Goal: Task Accomplishment & Management: Use online tool/utility

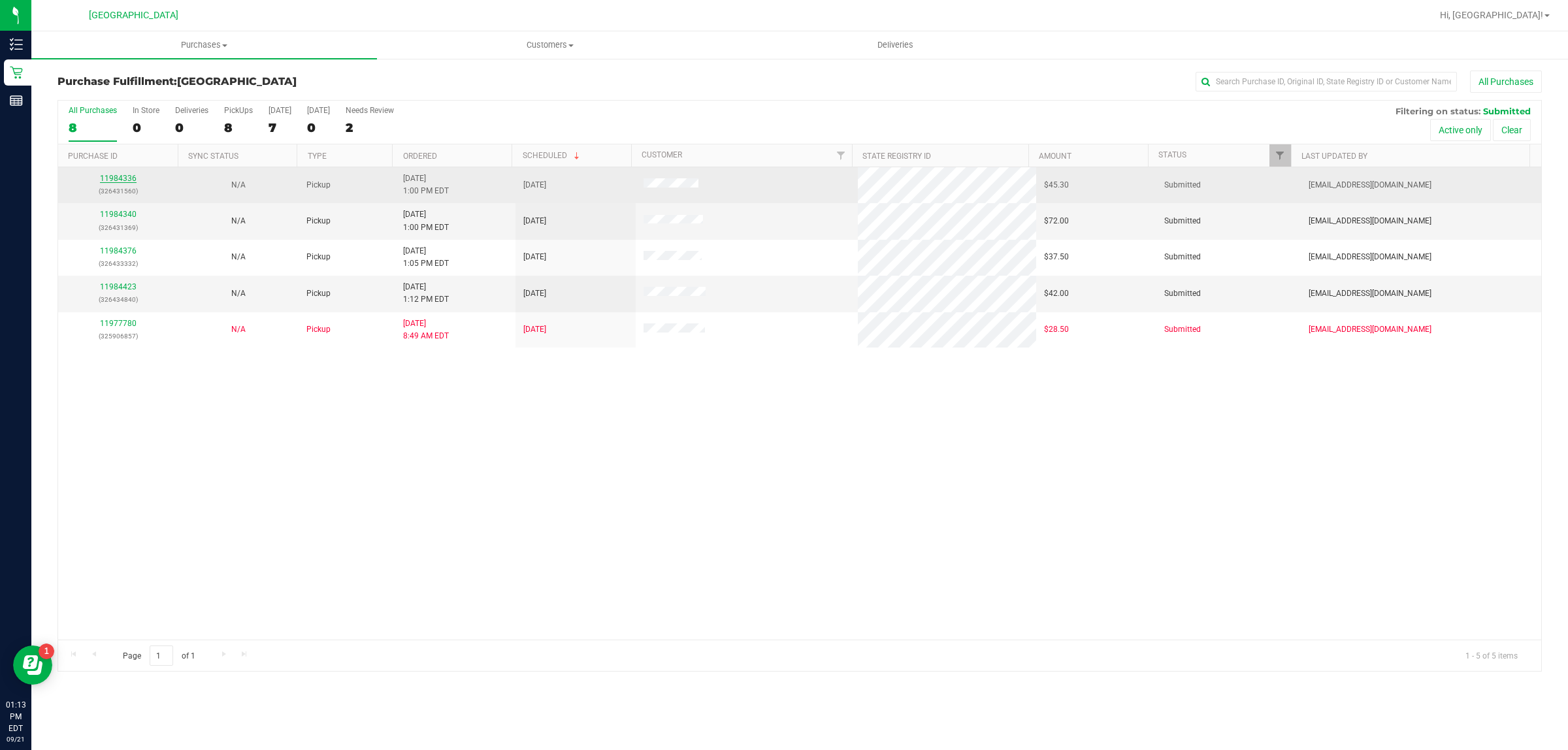
click at [109, 177] on link "11984336" at bounding box center [118, 178] width 37 height 9
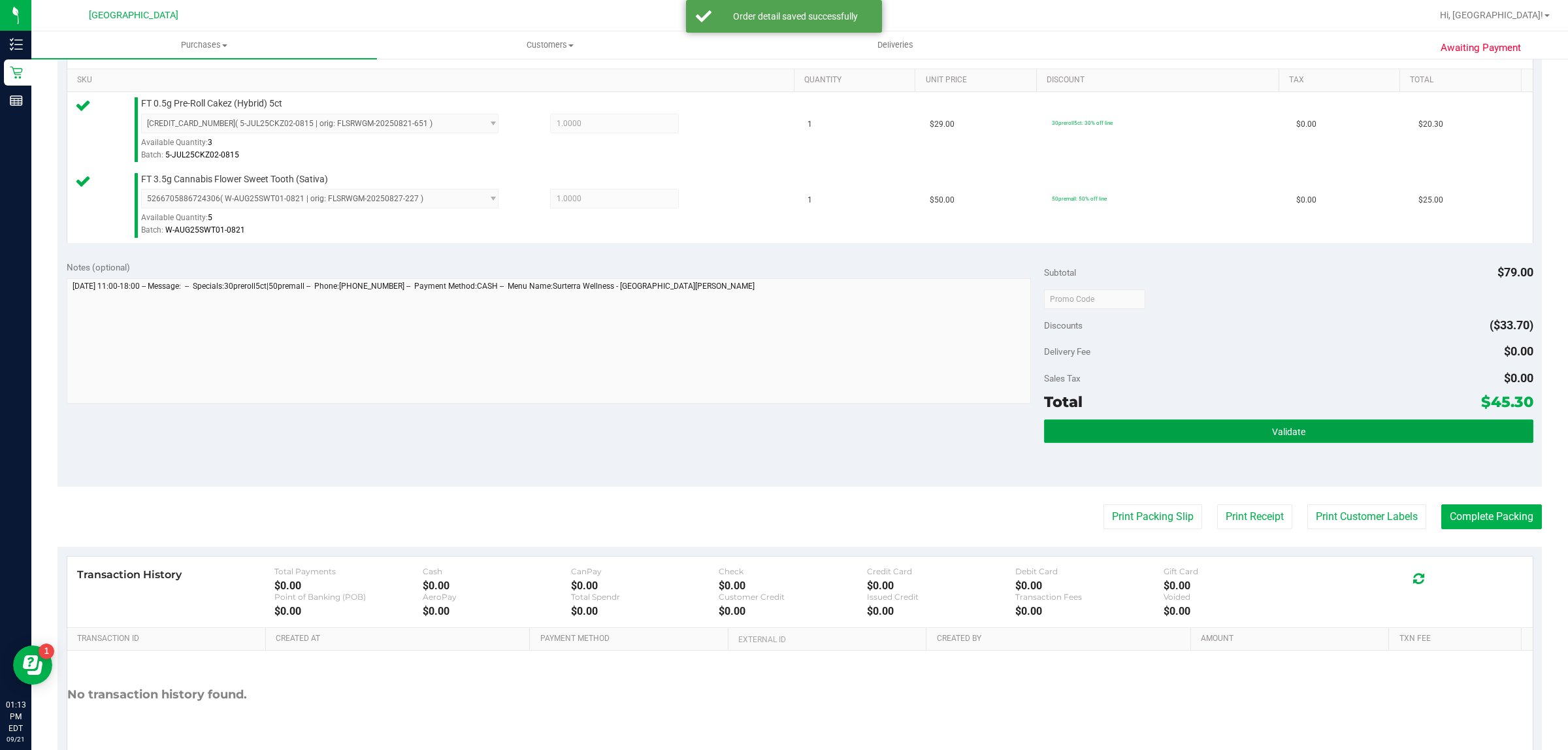
click at [1284, 419] on button "Validate" at bounding box center [1287, 431] width 488 height 24
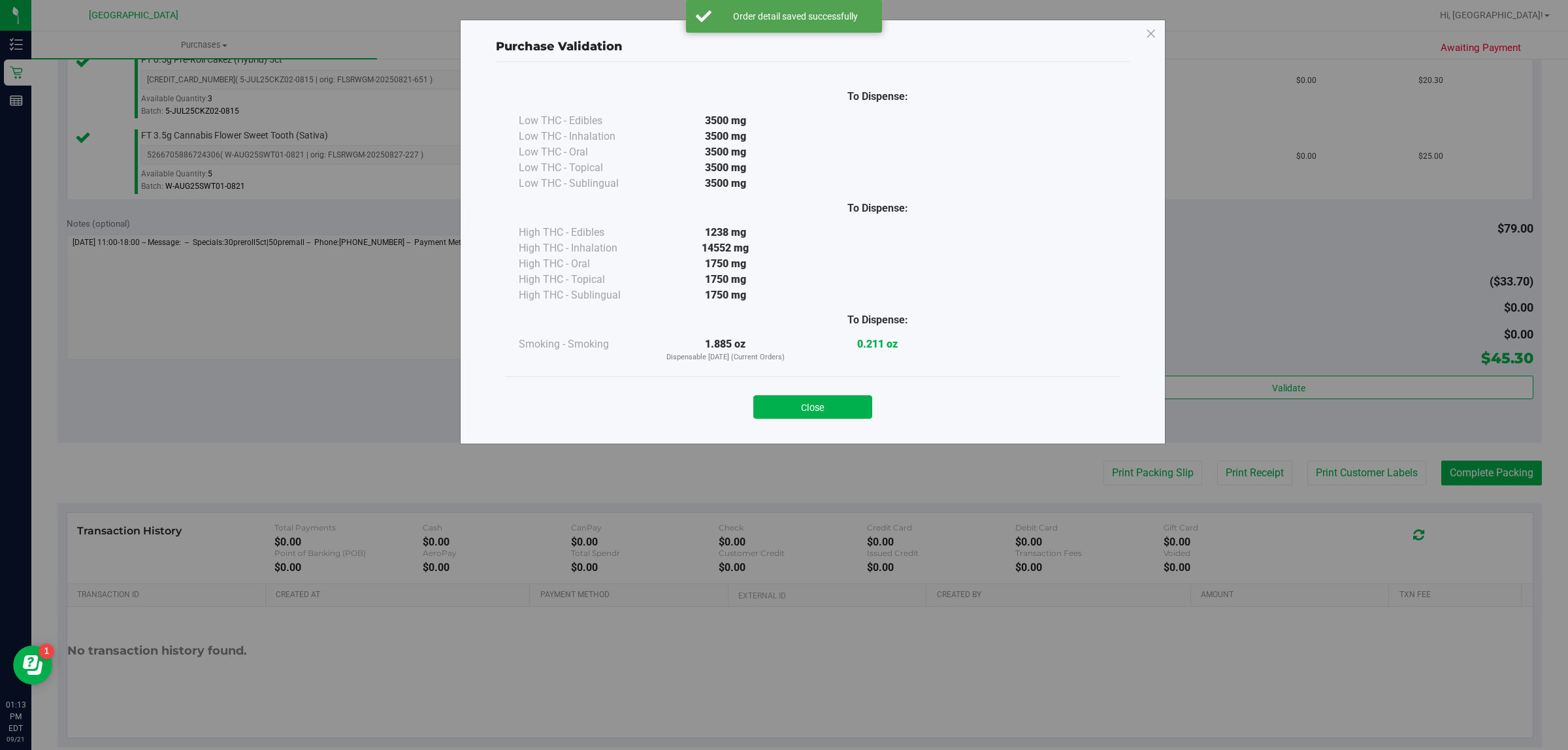
scroll to position [393, 0]
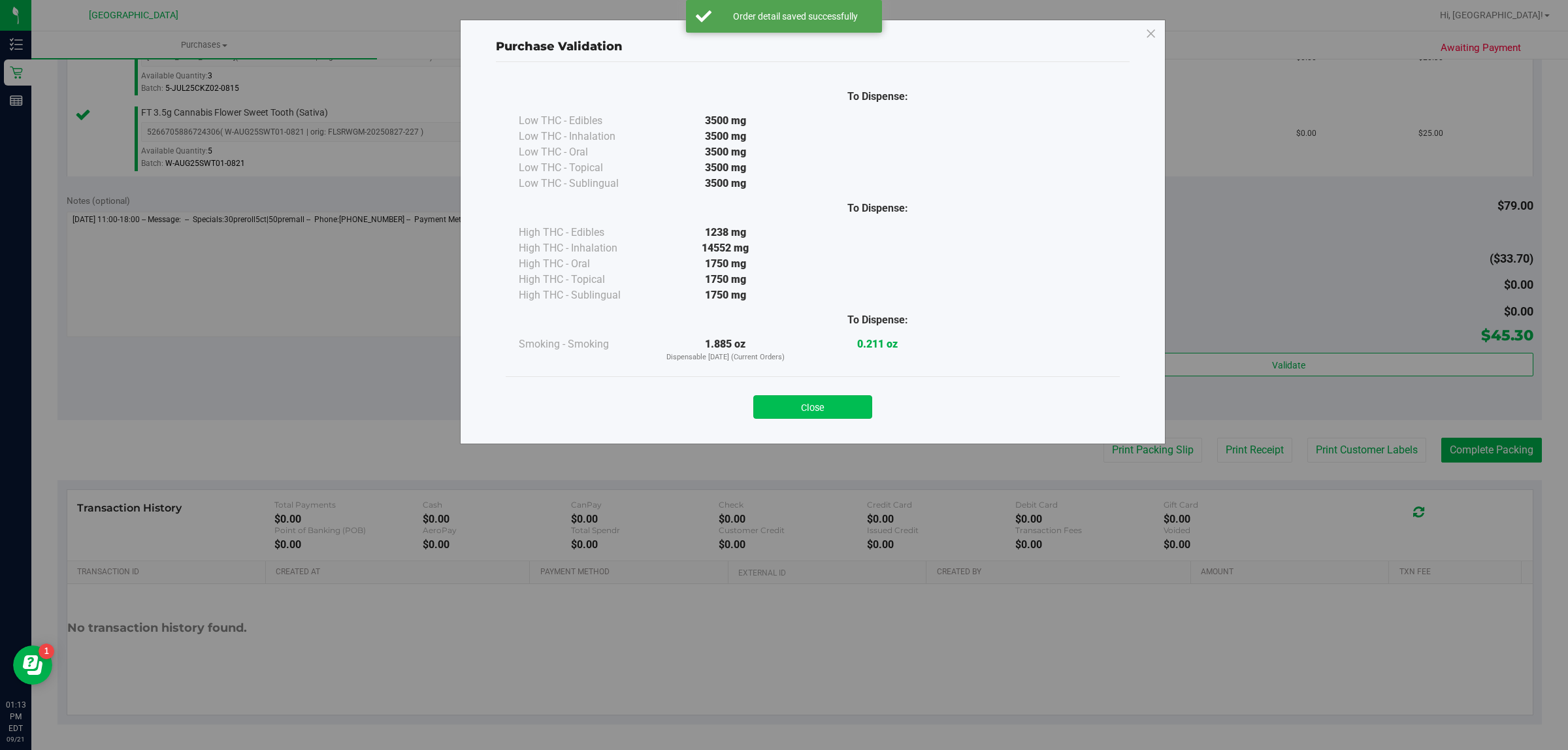
click at [850, 413] on button "Close" at bounding box center [812, 407] width 119 height 24
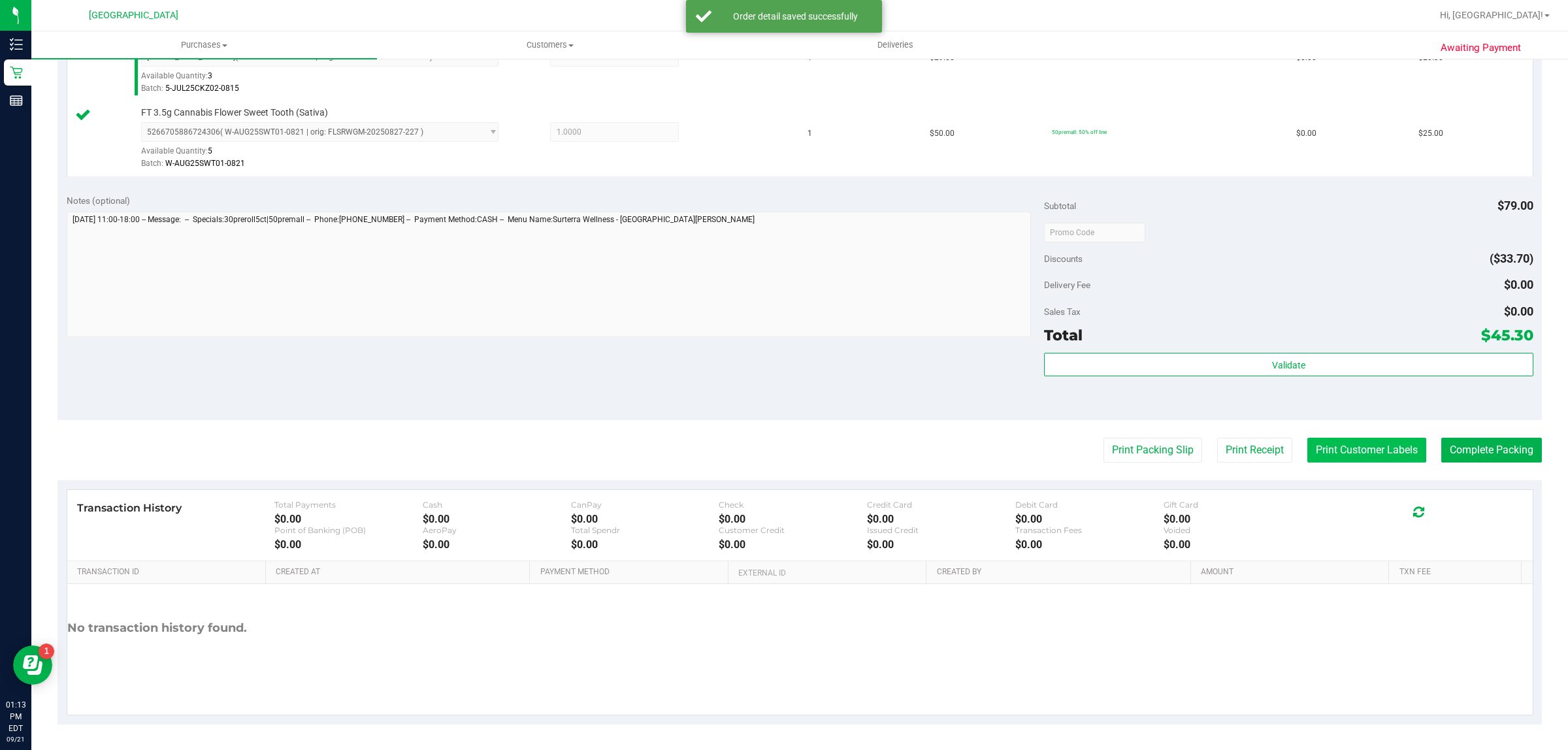
click at [1337, 462] on button "Print Customer Labels" at bounding box center [1366, 450] width 119 height 25
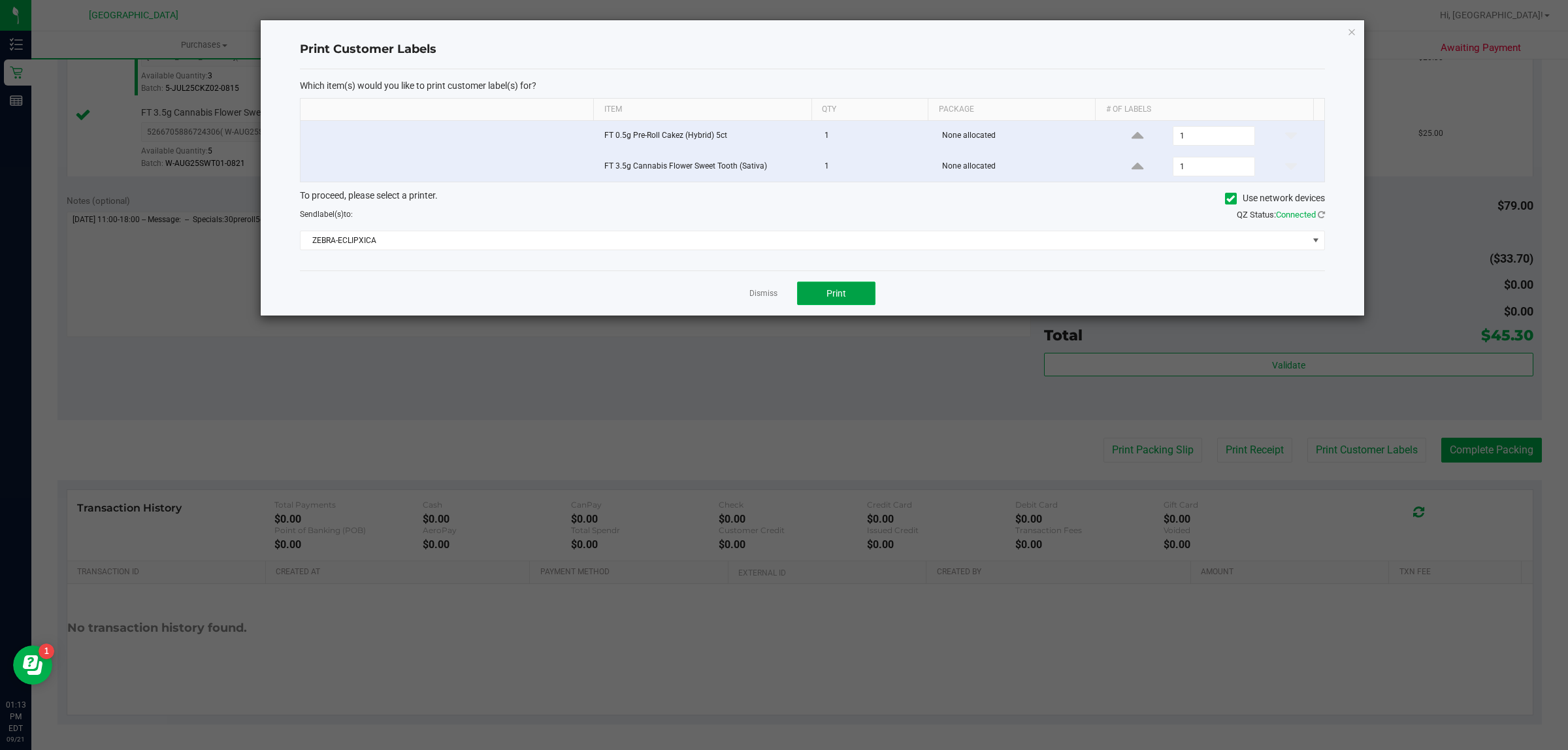
click at [834, 304] on button "Print" at bounding box center [836, 293] width 79 height 24
click at [755, 295] on link "Dismiss" at bounding box center [763, 294] width 28 height 11
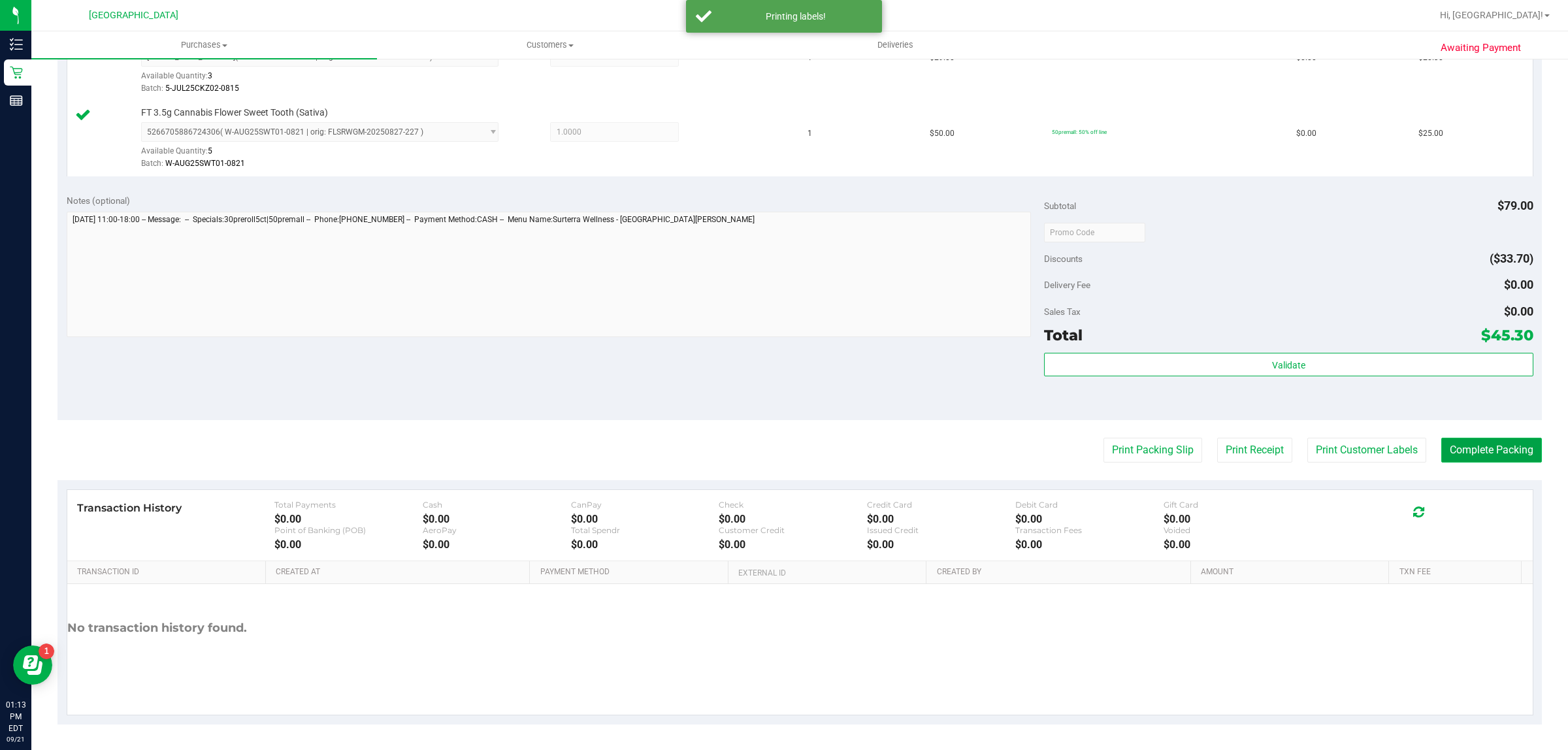
click at [1458, 446] on button "Complete Packing" at bounding box center [1491, 450] width 100 height 25
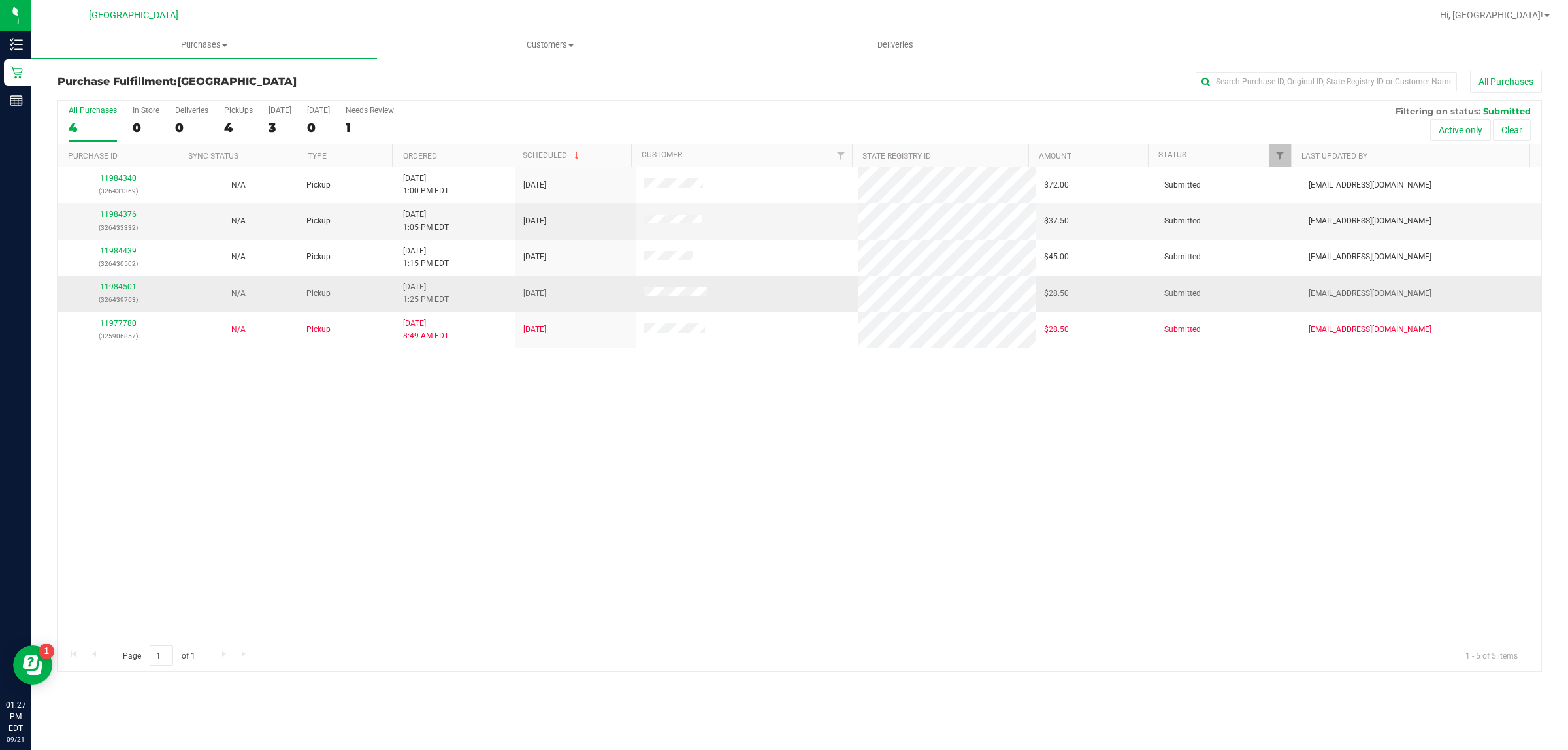
click at [109, 286] on link "11984501" at bounding box center [118, 286] width 37 height 9
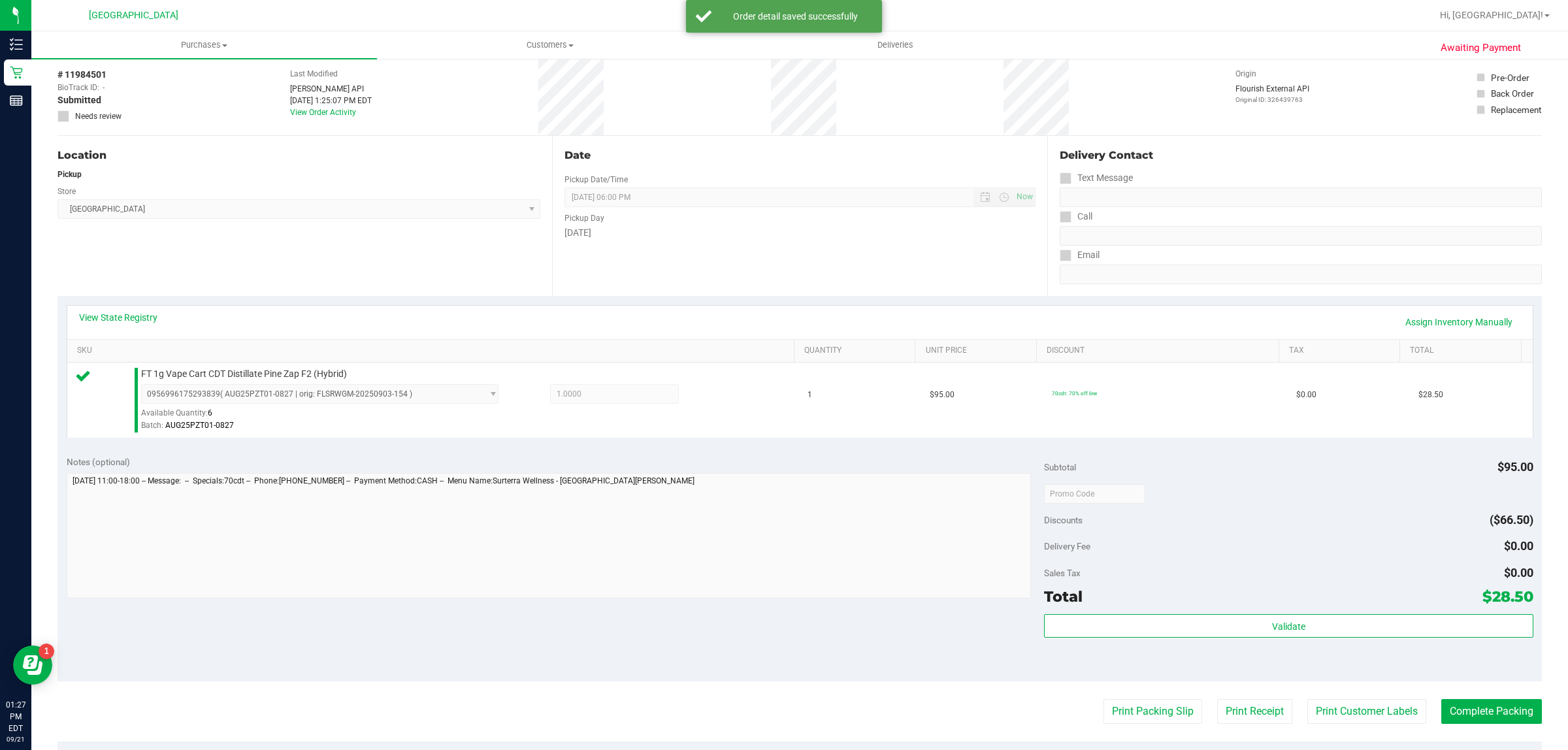
scroll to position [81, 0]
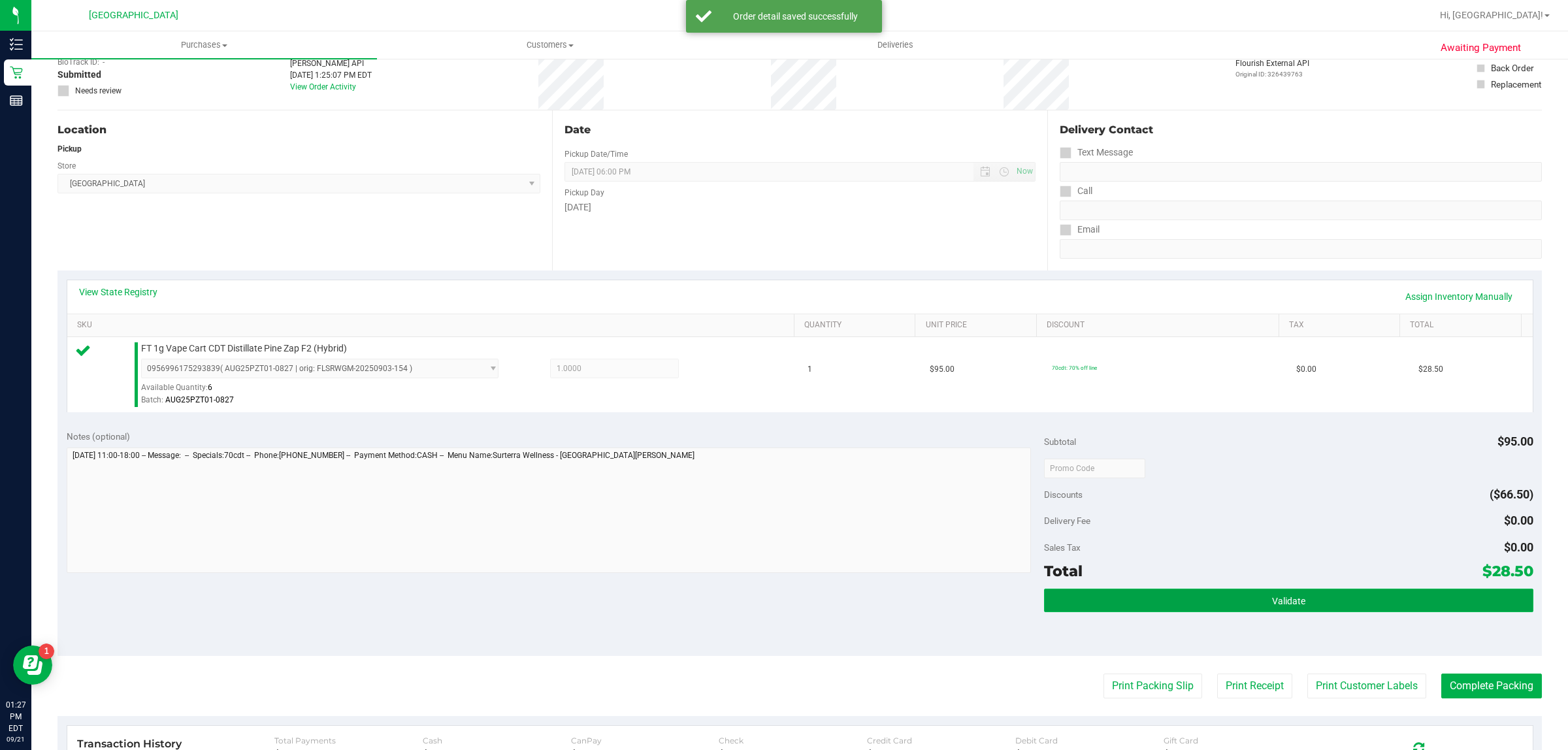
click at [1158, 603] on button "Validate" at bounding box center [1287, 600] width 488 height 24
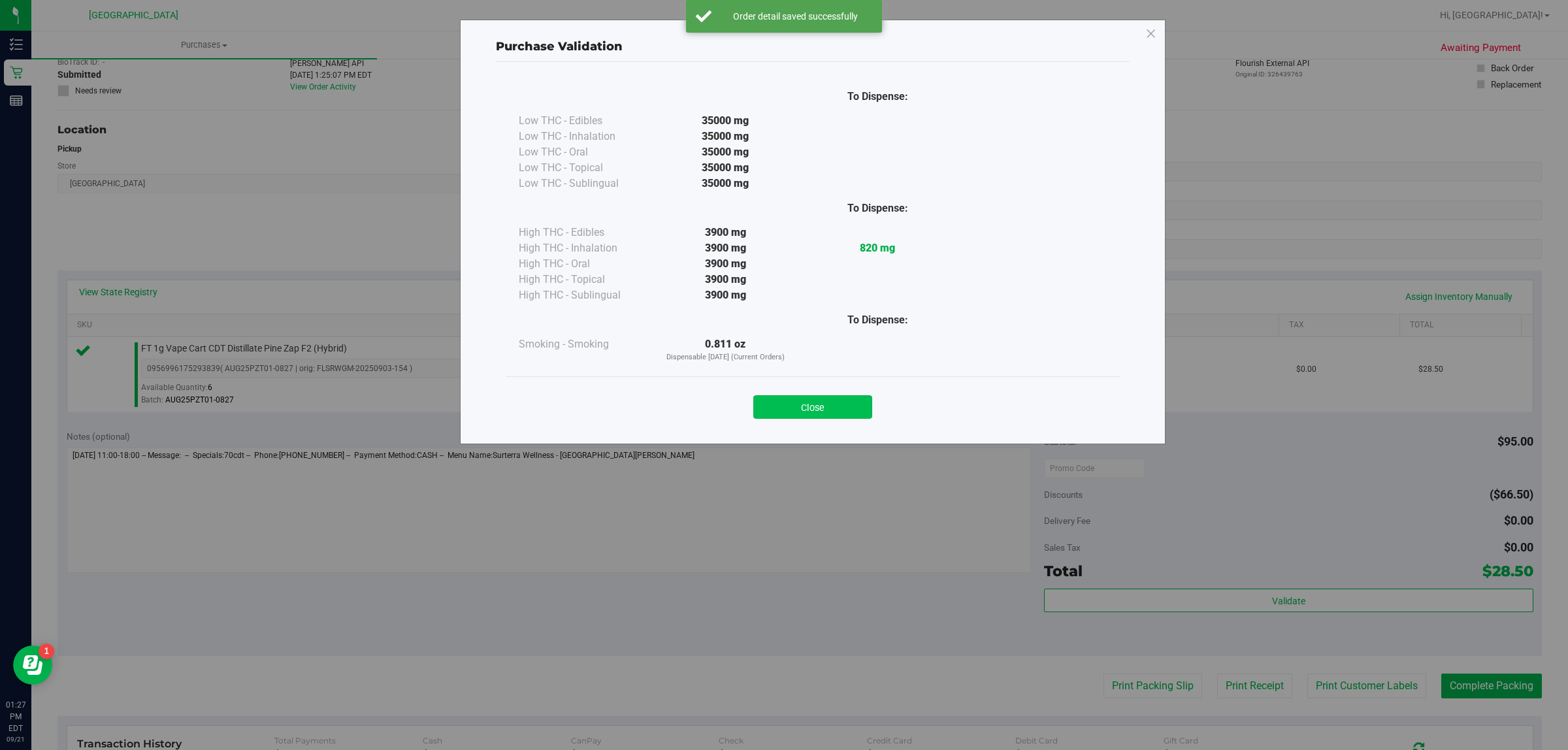
click at [857, 409] on button "Close" at bounding box center [812, 407] width 119 height 24
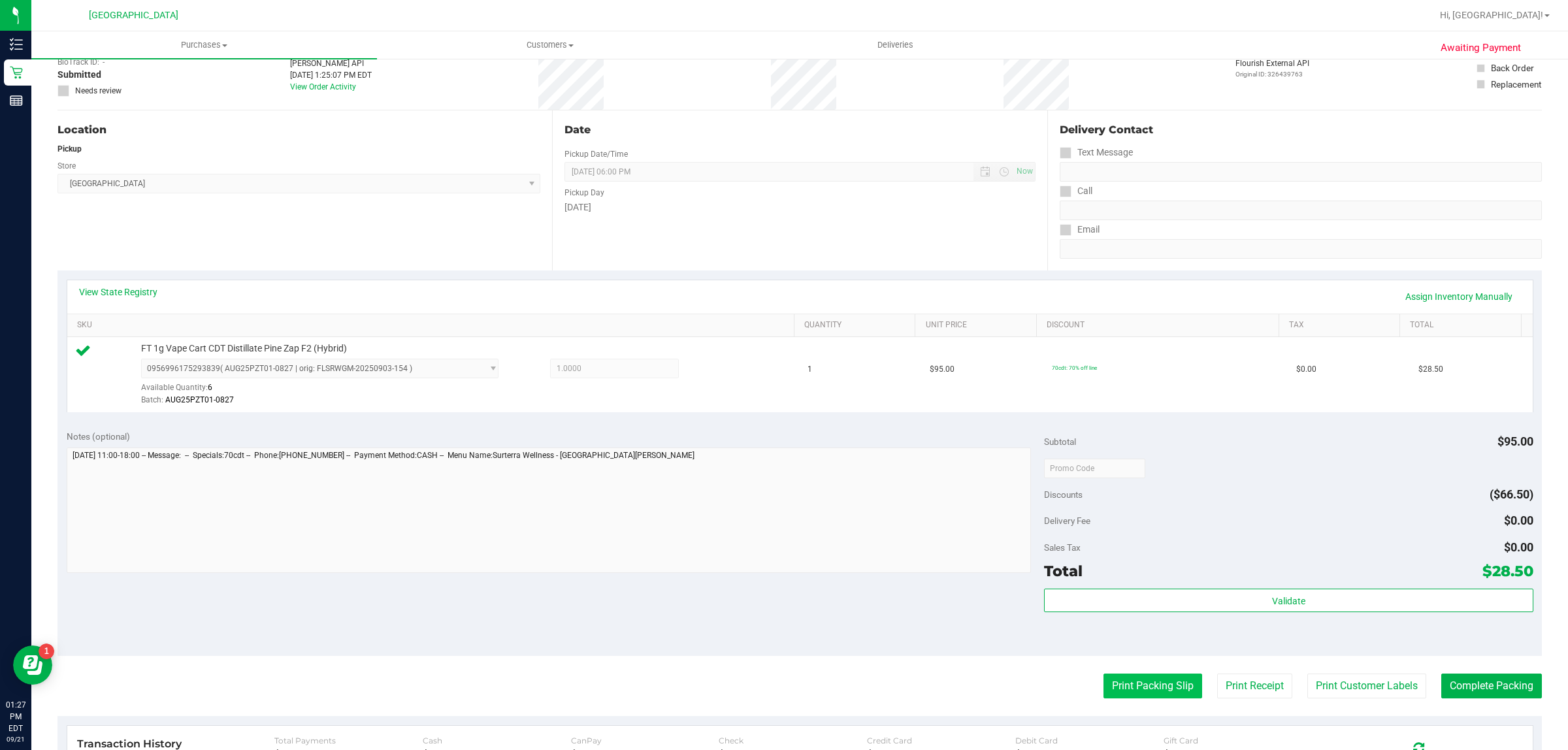
click at [1133, 678] on button "Print Packing Slip" at bounding box center [1153, 686] width 99 height 25
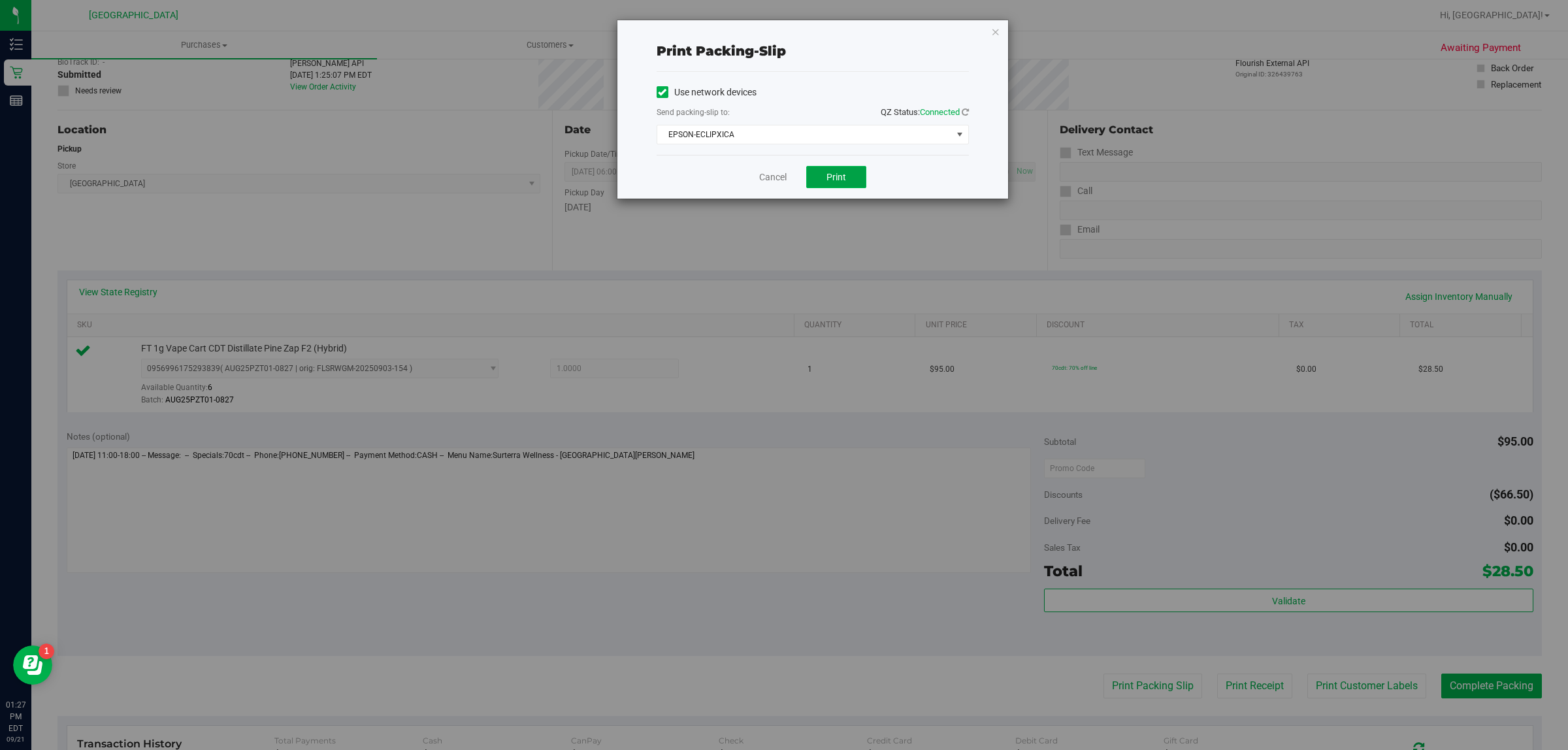
click at [833, 168] on button "Print" at bounding box center [836, 177] width 60 height 22
click at [995, 34] on icon "button" at bounding box center [995, 31] width 9 height 16
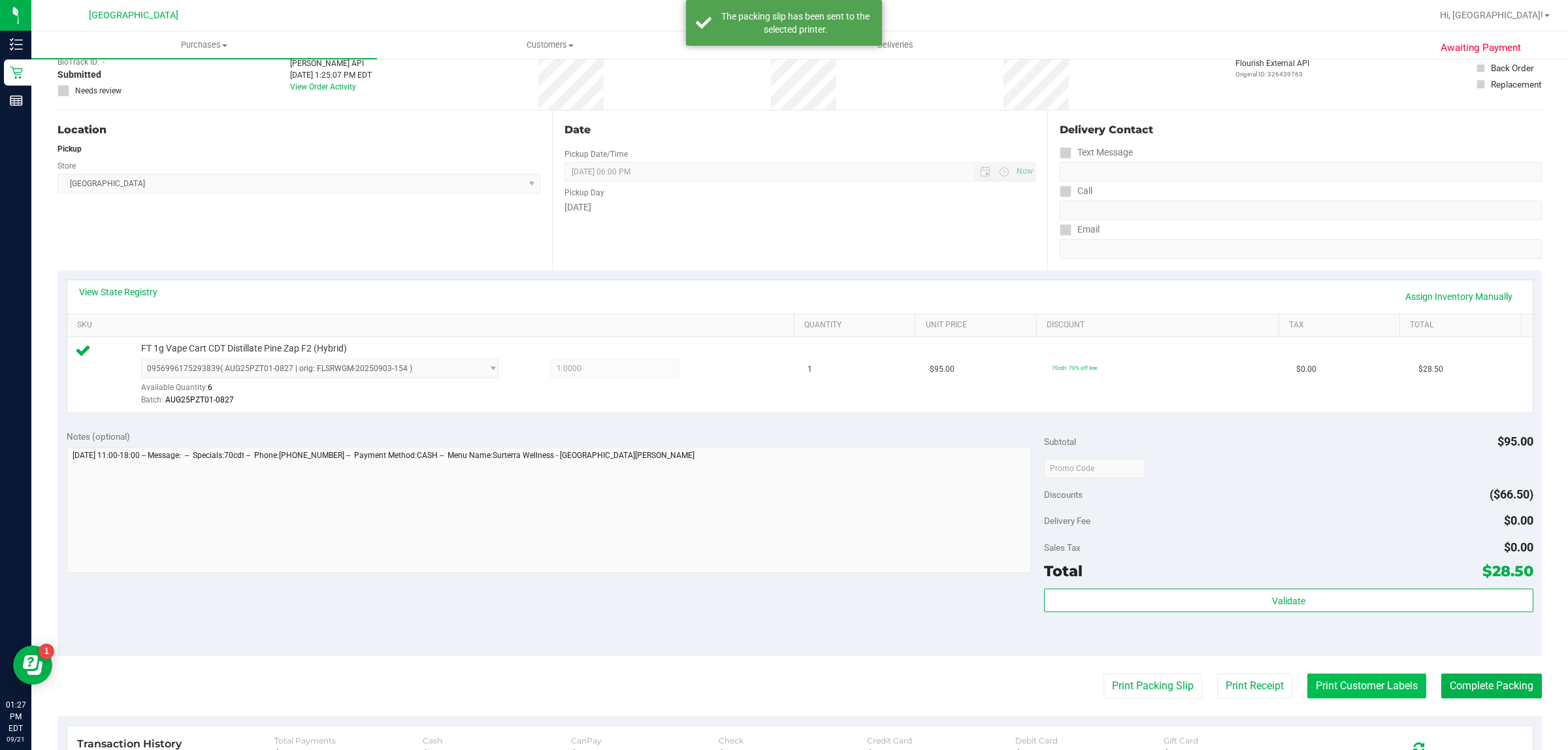
click at [1307, 676] on button "Print Customer Labels" at bounding box center [1366, 686] width 119 height 25
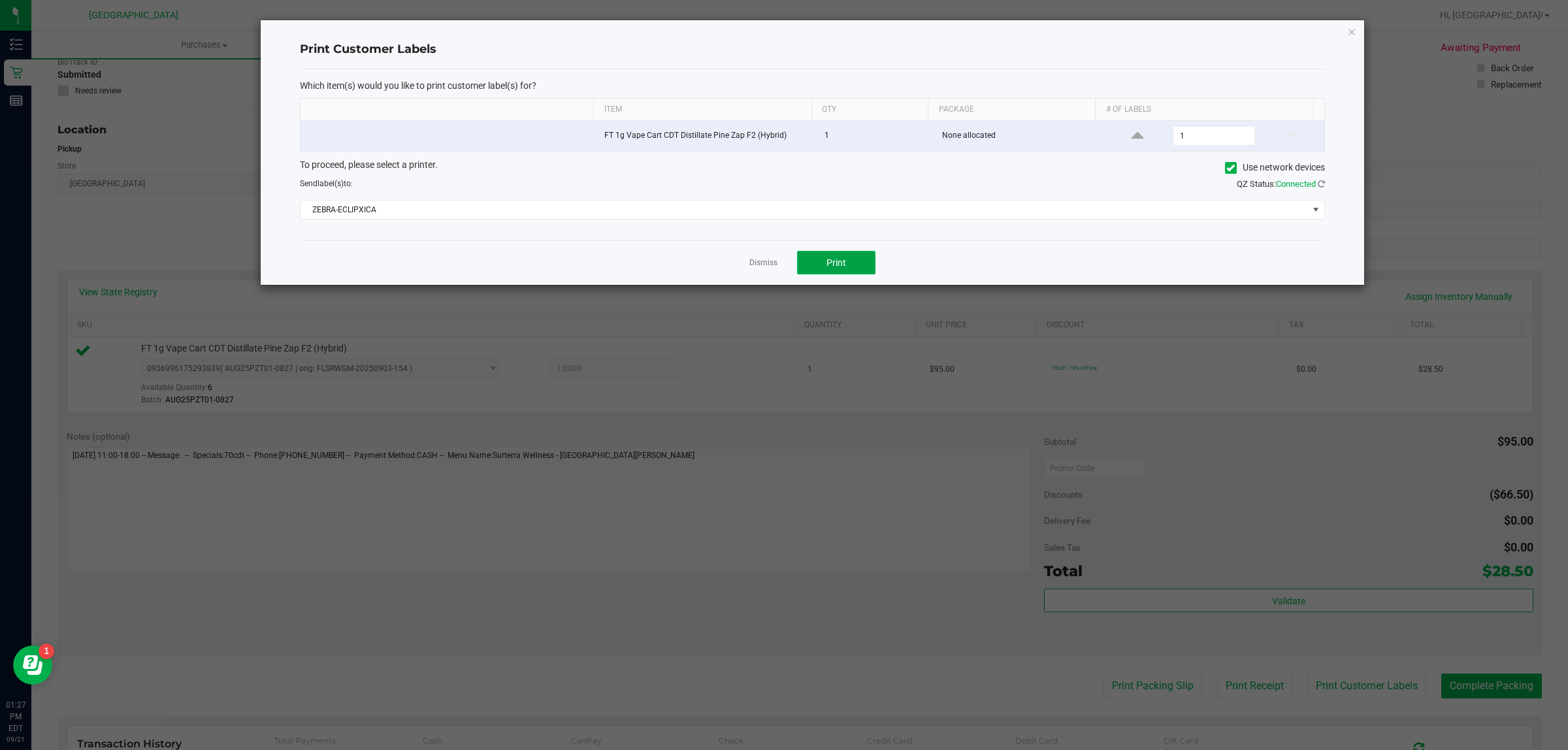
click at [844, 263] on span "Print" at bounding box center [836, 262] width 20 height 10
click at [1349, 27] on icon "button" at bounding box center [1351, 31] width 9 height 16
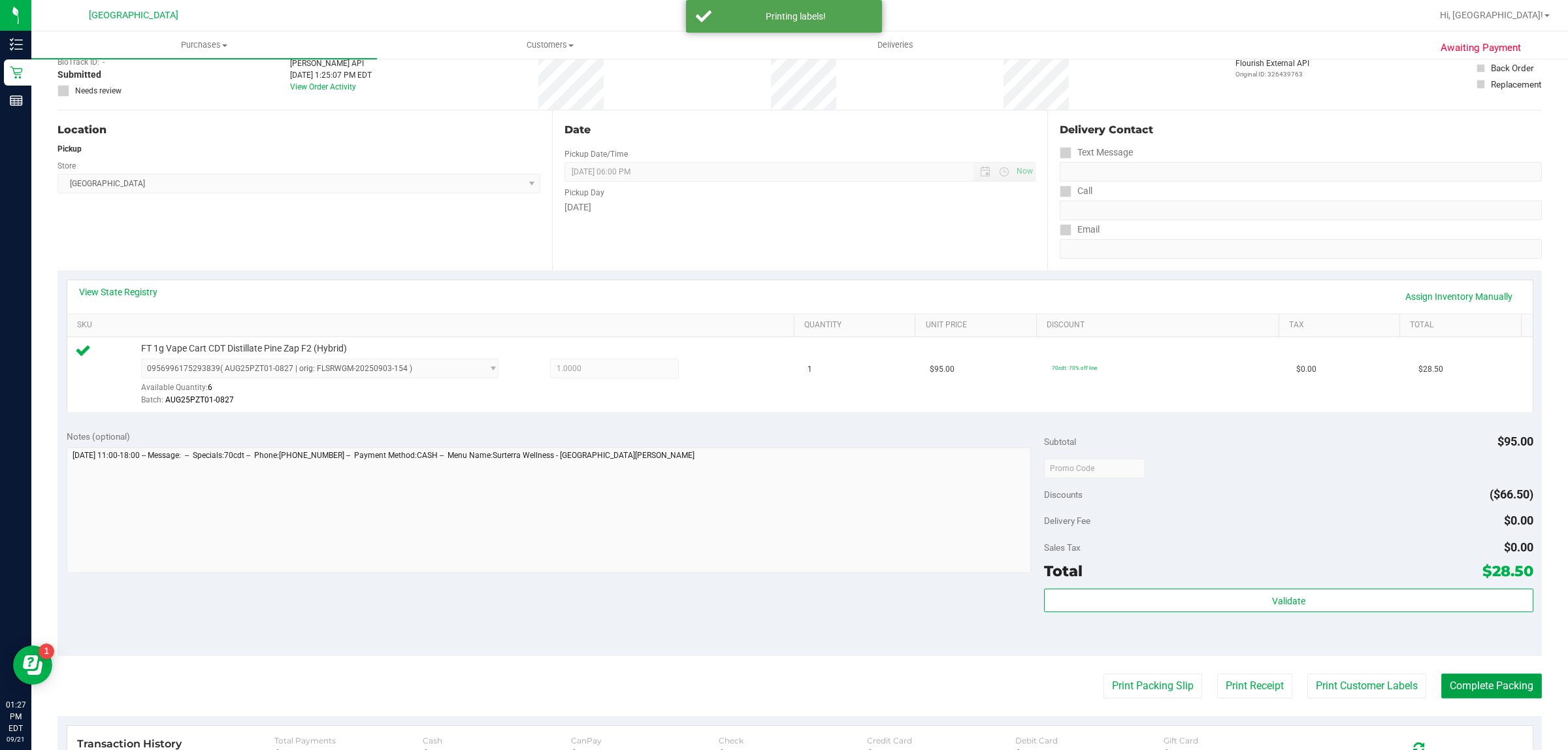
click at [1493, 686] on button "Complete Packing" at bounding box center [1491, 686] width 100 height 25
